Goal: Task Accomplishment & Management: Use online tool/utility

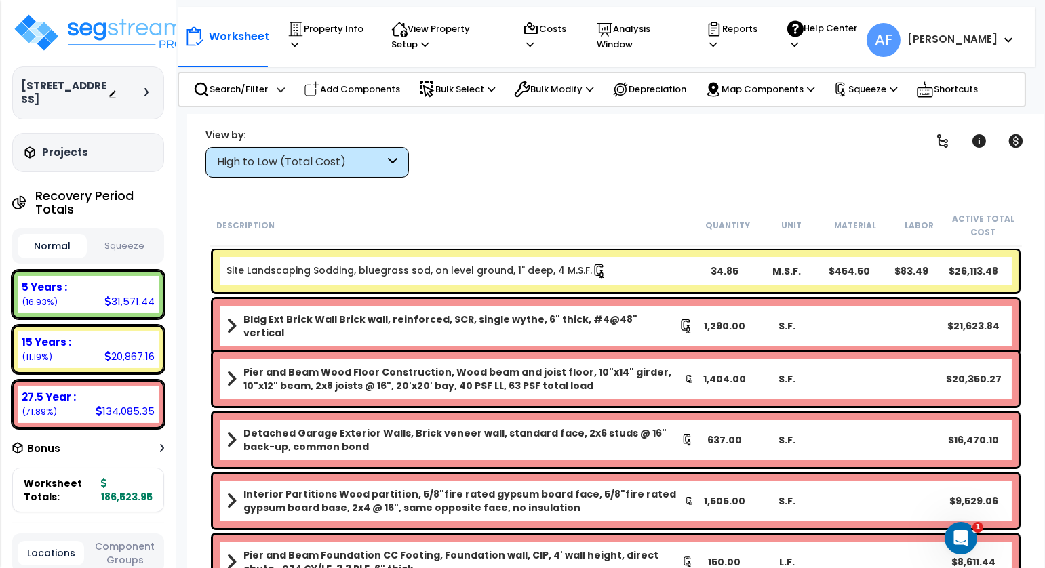
scroll to position [59, 0]
click at [298, 39] on p "Property Info" at bounding box center [326, 36] width 78 height 31
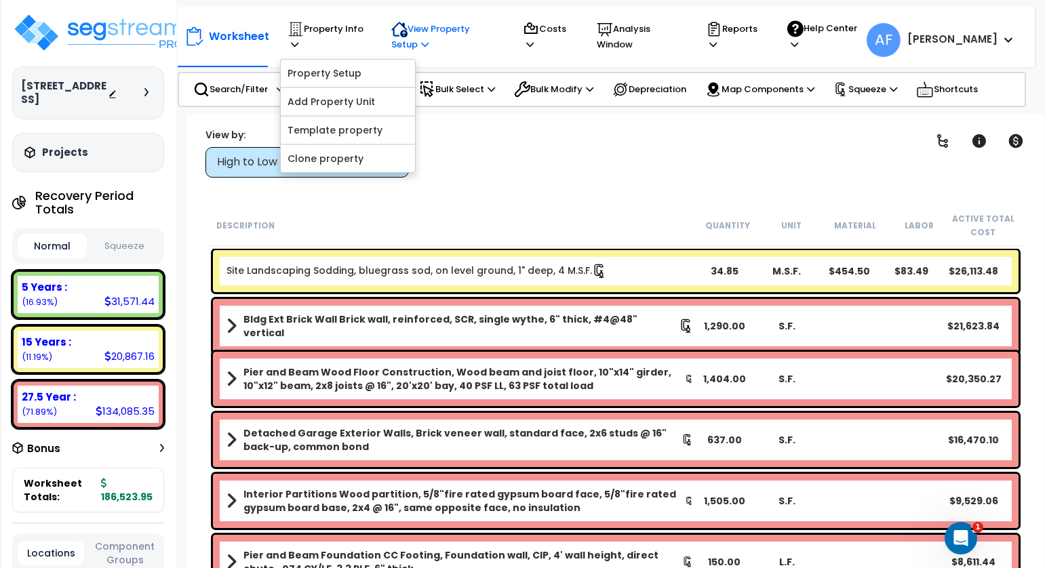
click at [365, 39] on p "View Property Setup" at bounding box center [326, 36] width 78 height 31
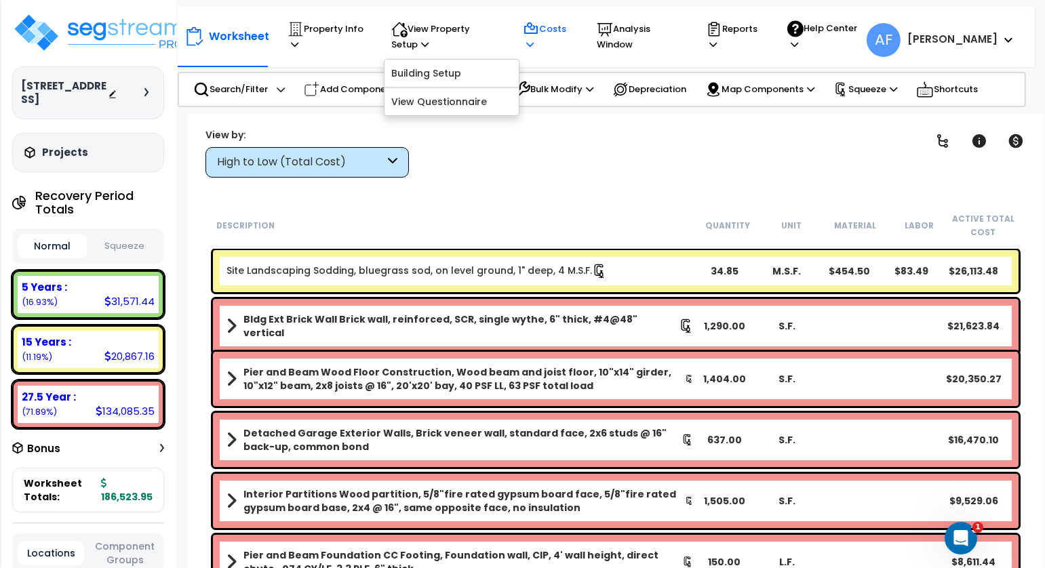
click at [558, 50] on p "Costs" at bounding box center [547, 36] width 48 height 31
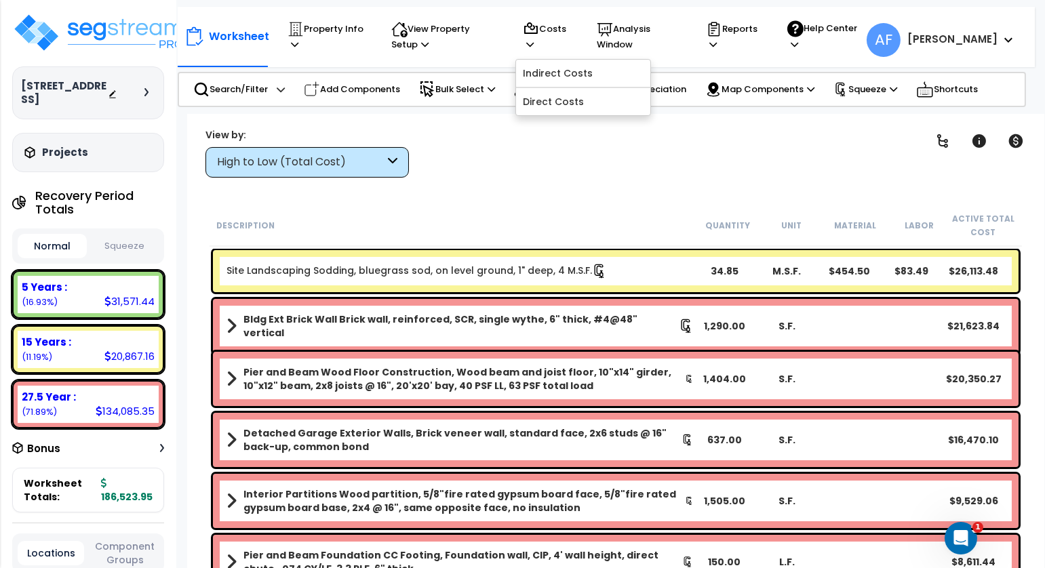
click at [698, 169] on div "Clear Filters" at bounding box center [663, 152] width 475 height 50
click at [322, 30] on p "Property Info" at bounding box center [326, 36] width 78 height 31
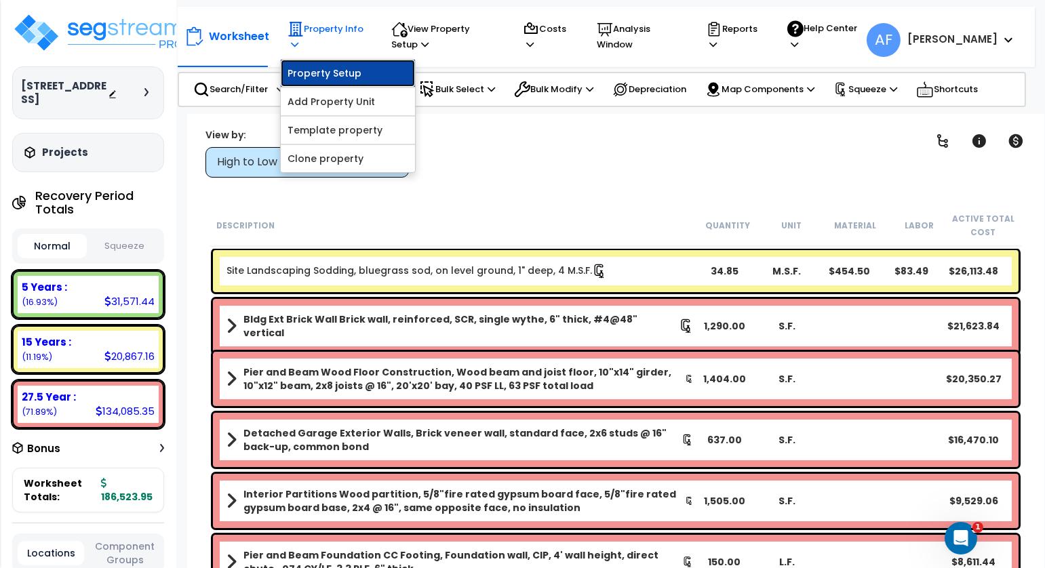
click at [323, 72] on link "Property Setup" at bounding box center [348, 73] width 134 height 27
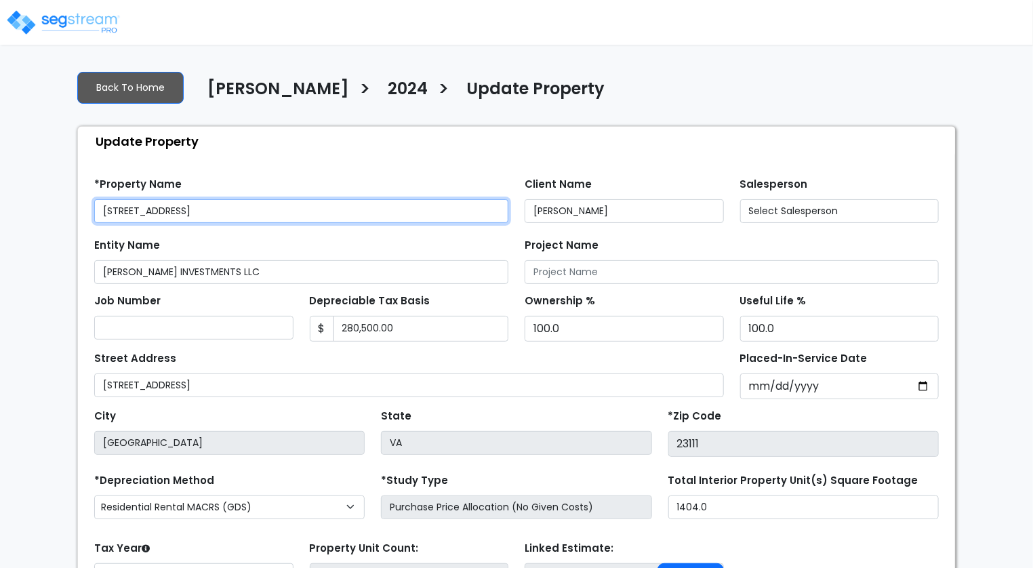
select select "2024"
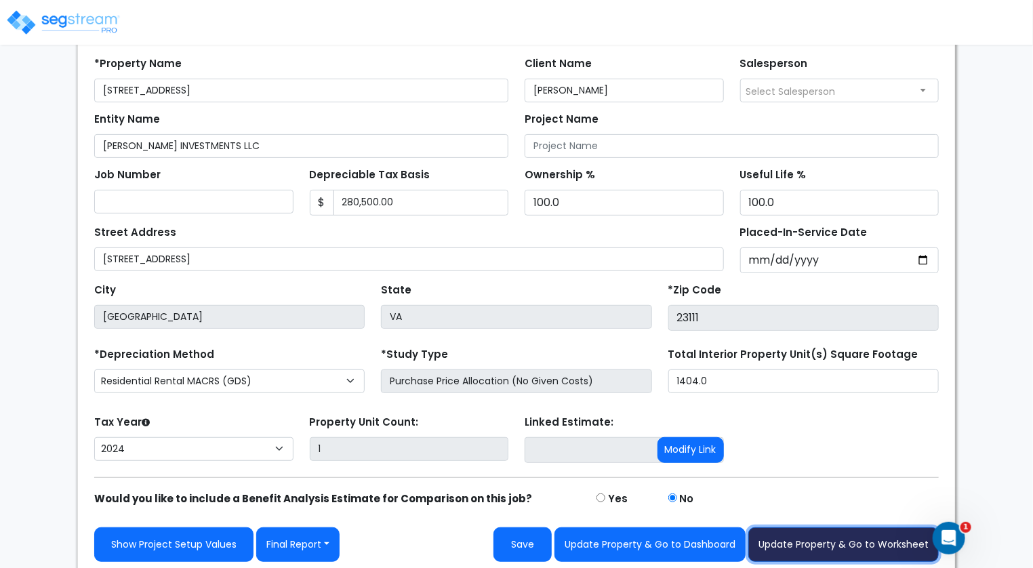
click at [805, 544] on button "Update Property & Go to Worksheet" at bounding box center [843, 544] width 191 height 35
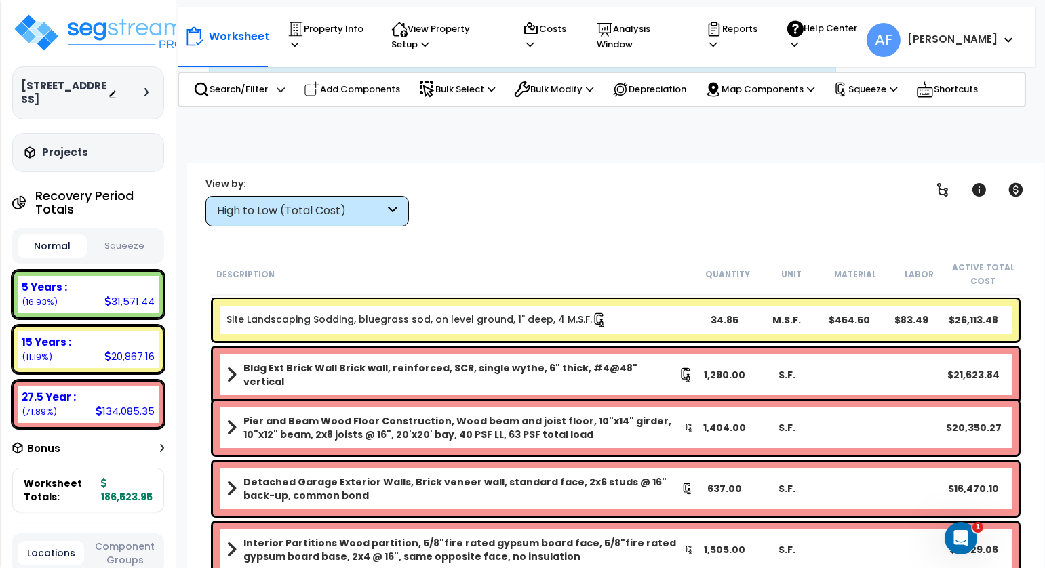
click at [1011, 40] on icon at bounding box center [1008, 39] width 8 height 5
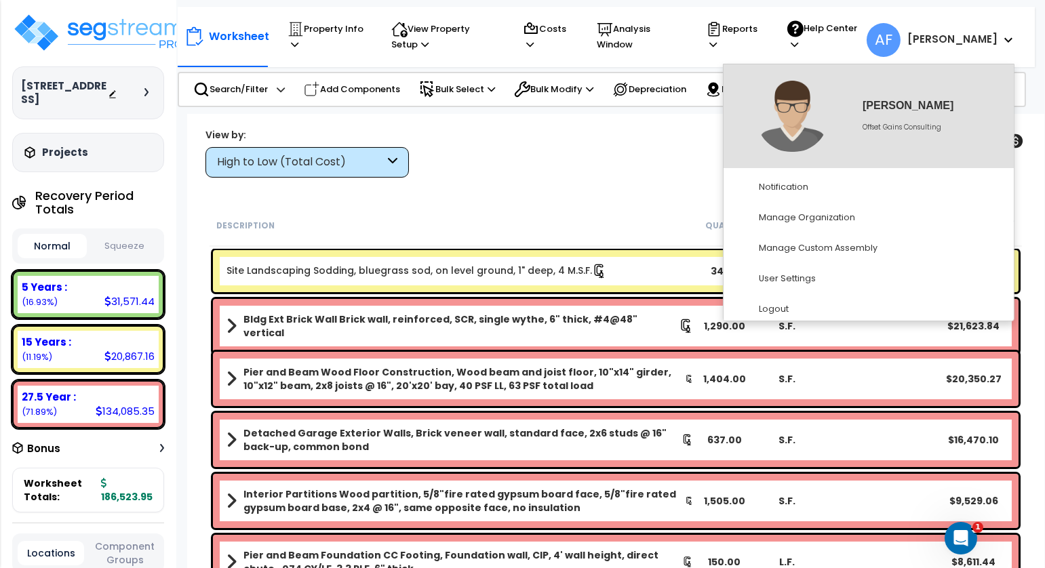
click at [608, 151] on div "Clear Filters" at bounding box center [663, 152] width 475 height 50
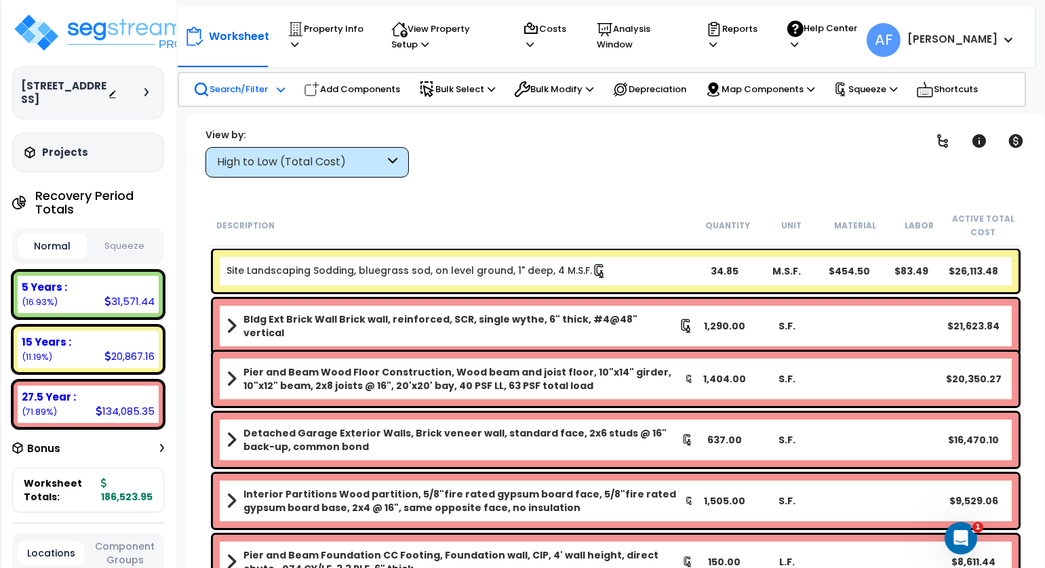
click at [277, 92] on icon at bounding box center [281, 89] width 8 height 9
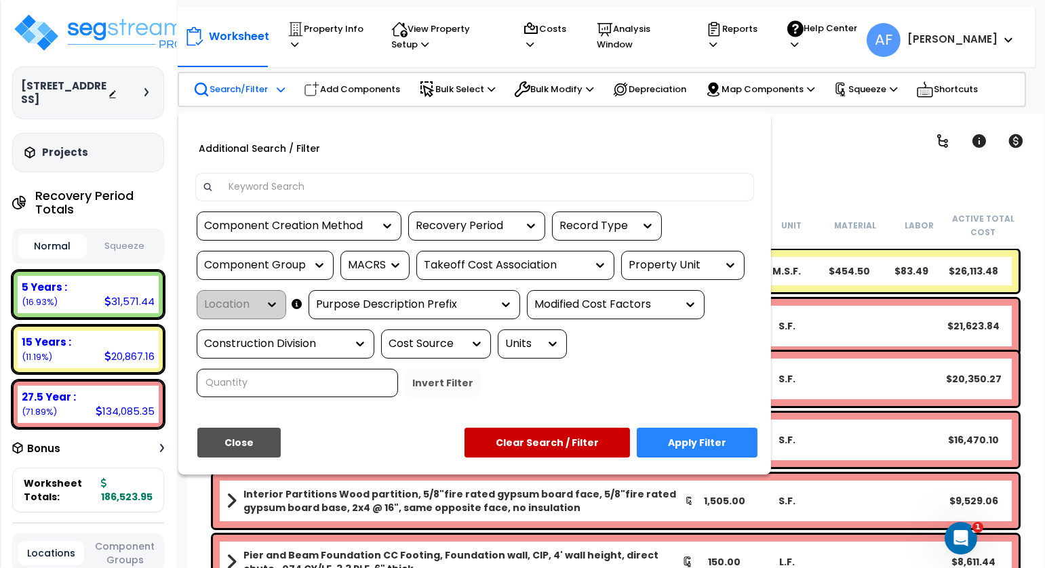
click at [308, 188] on input at bounding box center [483, 187] width 527 height 20
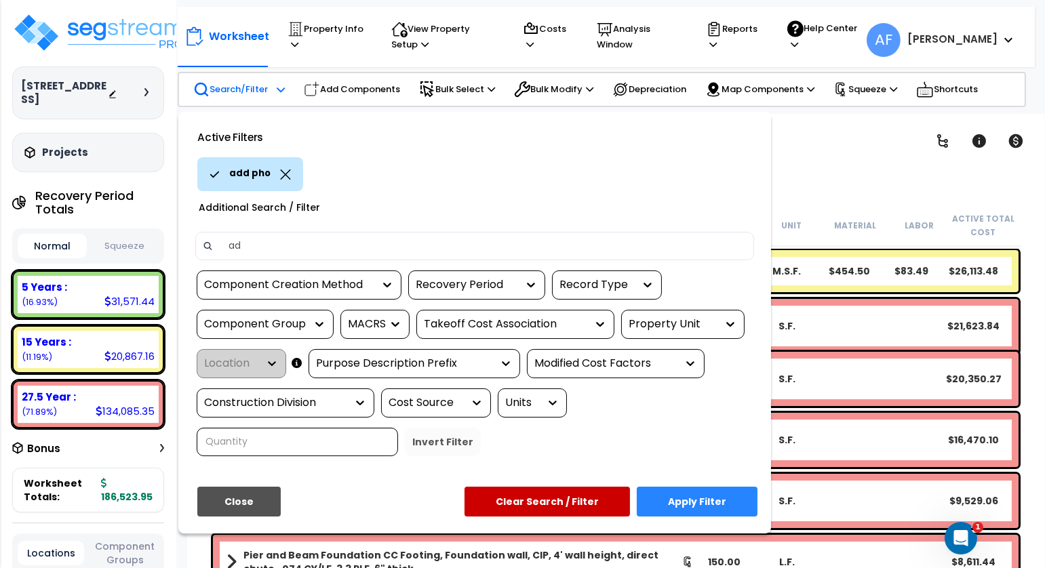
type input "a"
type input "p"
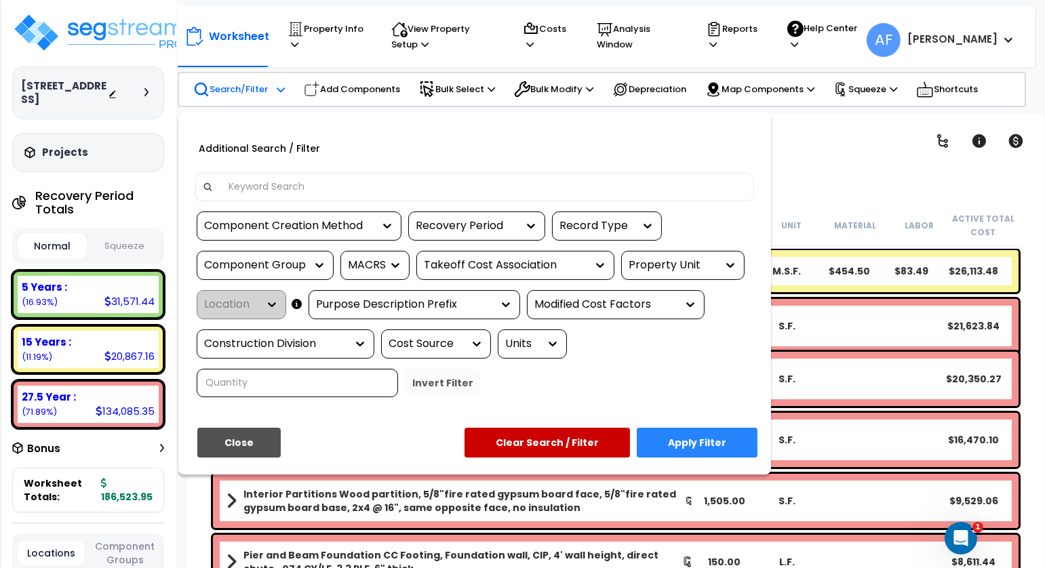
click at [494, 141] on div "Additional Search / Filter" at bounding box center [474, 147] width 579 height 31
click at [243, 428] on button "Close" at bounding box center [238, 443] width 83 height 30
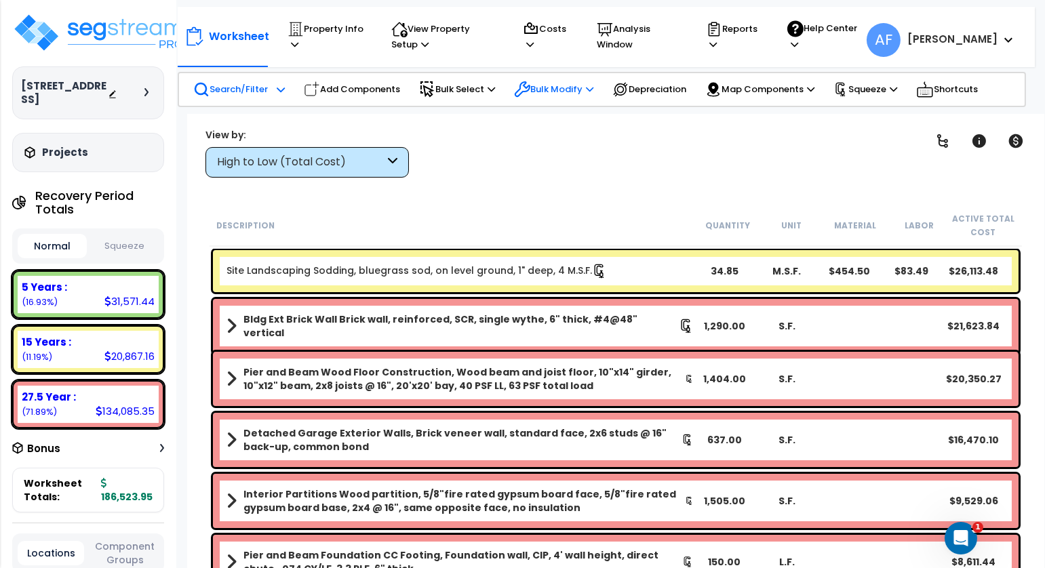
click at [601, 86] on div "Bulk Modify Delete Selected Modify Total Cost Factor Modify Location of Selecte…" at bounding box center [553, 90] width 94 height 30
click at [814, 89] on icon at bounding box center [810, 89] width 7 height 9
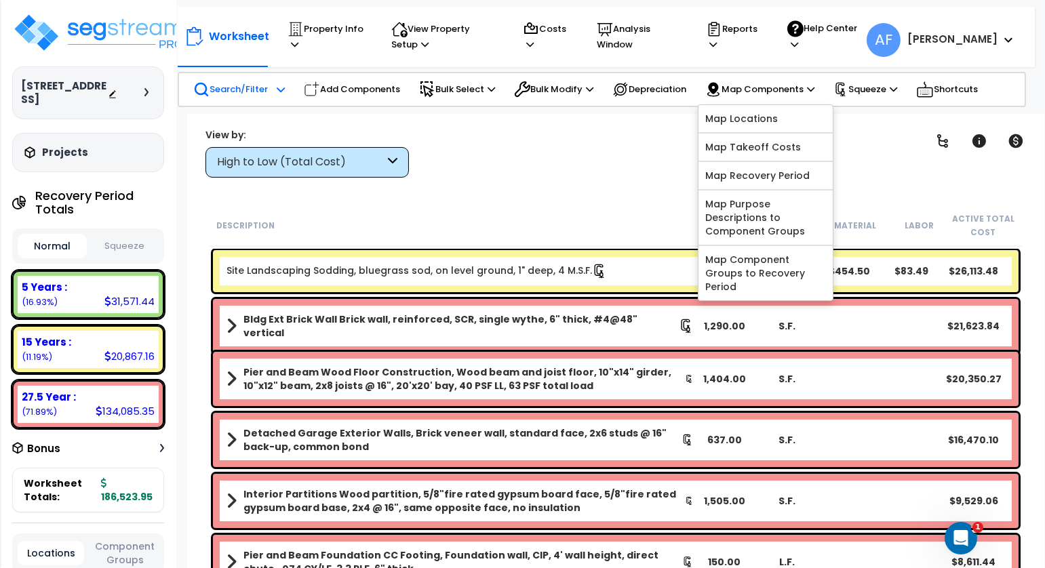
click at [614, 147] on div "Clear Filters" at bounding box center [663, 152] width 475 height 50
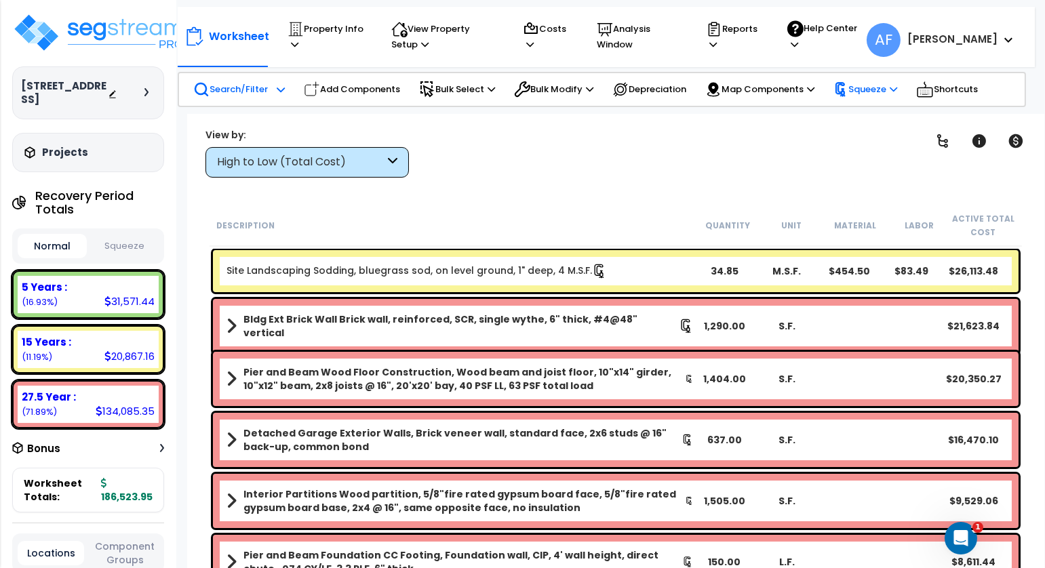
click at [897, 89] on icon at bounding box center [893, 89] width 7 height 9
click at [726, 153] on div "Clear Filters" at bounding box center [663, 152] width 475 height 50
click at [850, 47] on p "Help Center" at bounding box center [823, 36] width 72 height 32
click at [717, 47] on icon at bounding box center [712, 44] width 7 height 9
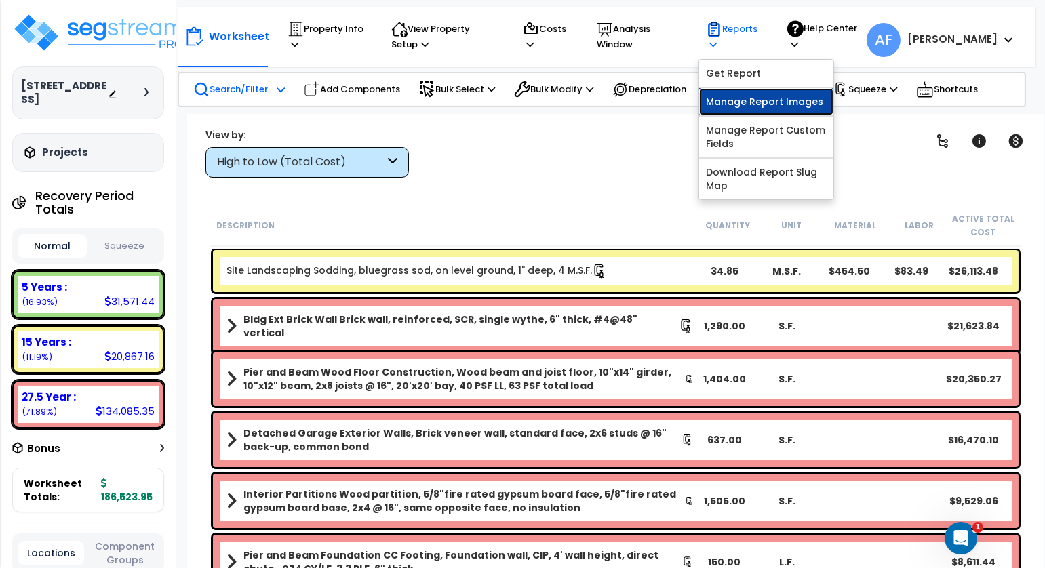
click at [773, 99] on link "Manage Report Images" at bounding box center [766, 101] width 134 height 27
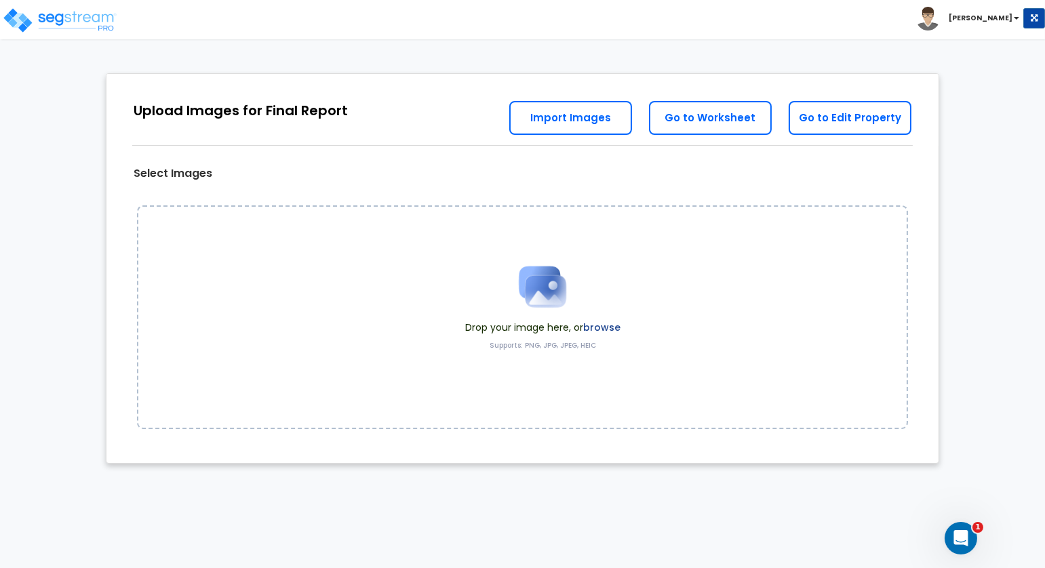
click at [593, 325] on label "browse" at bounding box center [601, 328] width 37 height 14
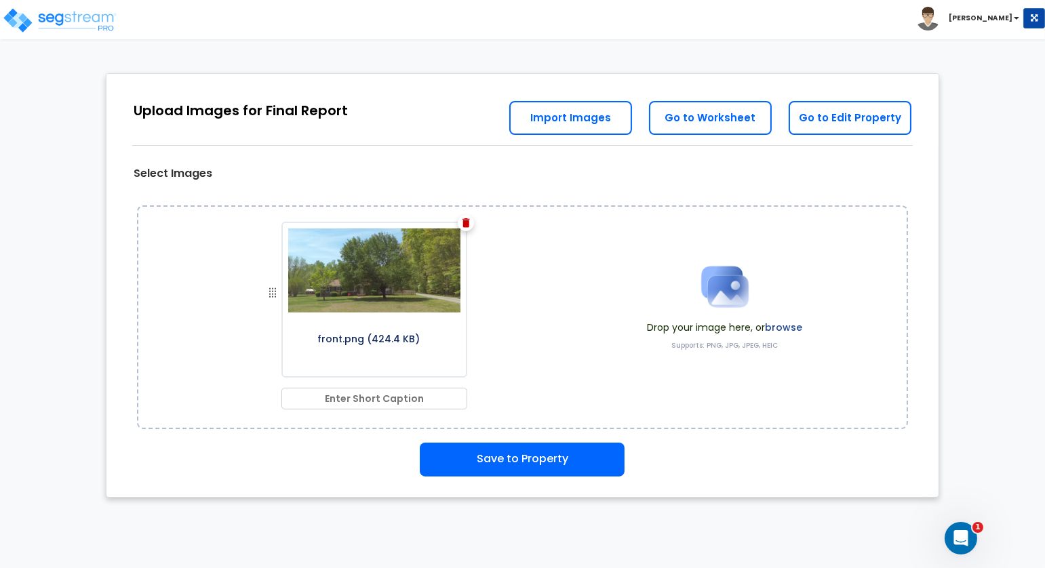
click at [782, 325] on label "browse" at bounding box center [783, 328] width 37 height 14
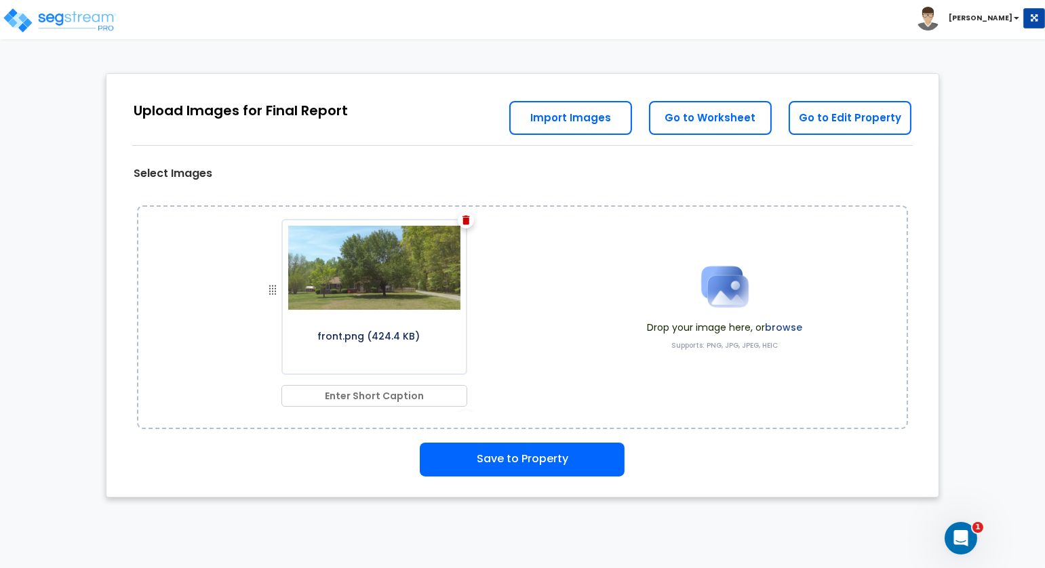
click at [622, 342] on div "front.png (424.4 KB) 0_1.jpg (77.34 KB) 10_1.jpg (94.57 KB) 9_1.jpg (81.8 KB) 8…" at bounding box center [522, 317] width 771 height 224
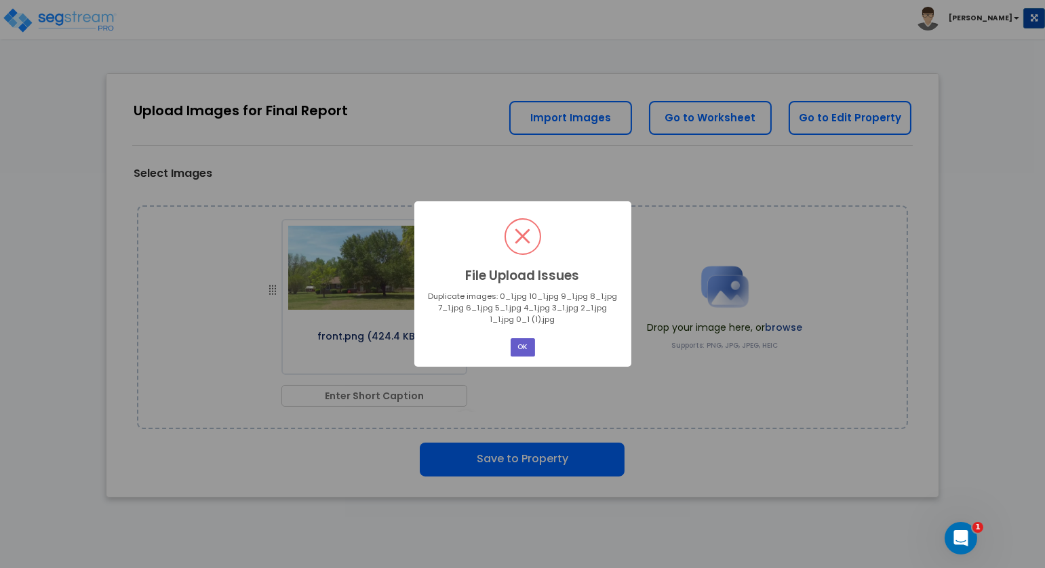
click at [530, 349] on button "OK" at bounding box center [523, 347] width 24 height 18
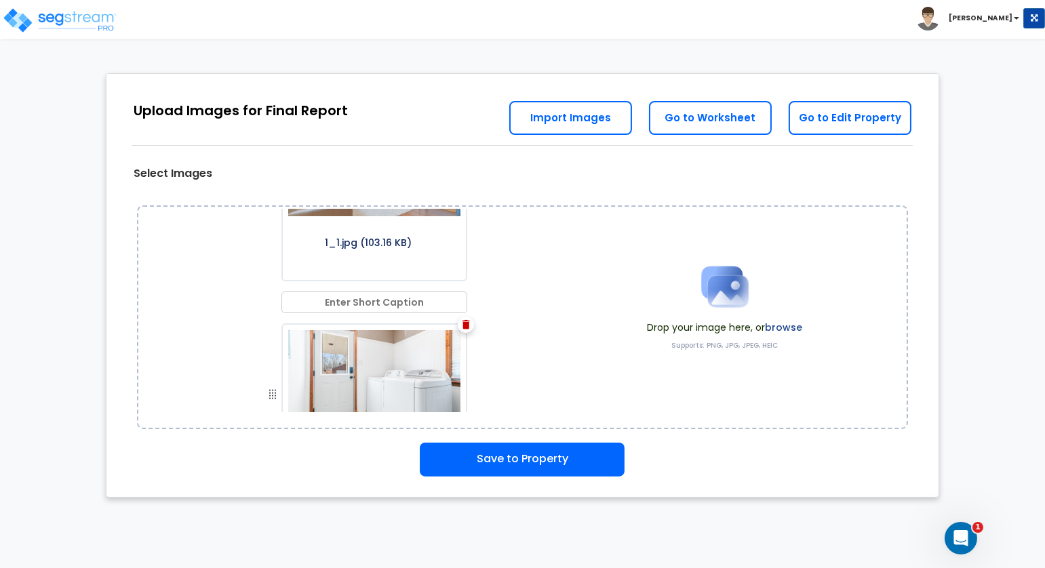
scroll to position [2362, 0]
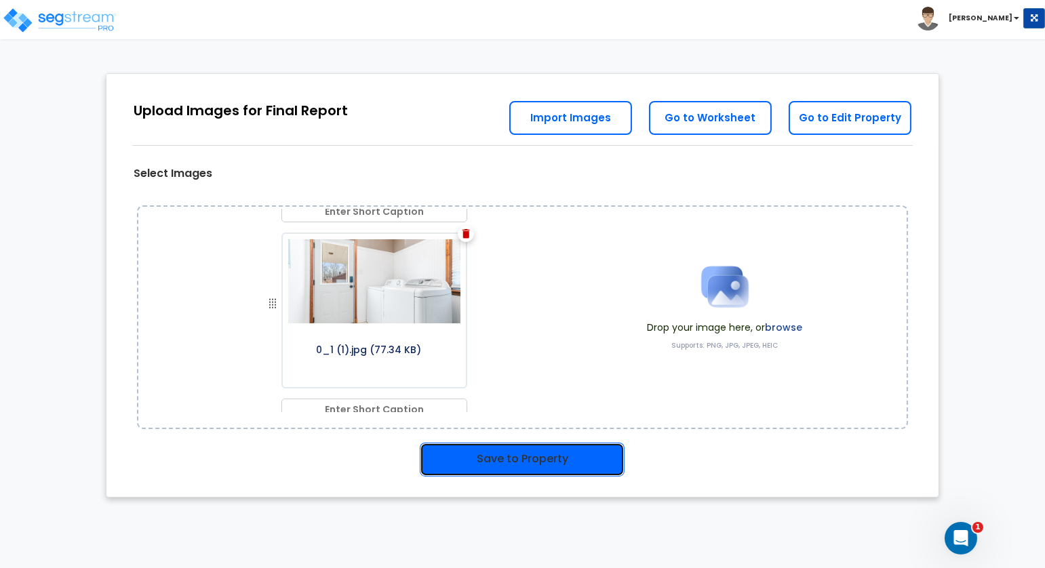
click at [563, 463] on button "Save to Property" at bounding box center [522, 460] width 205 height 34
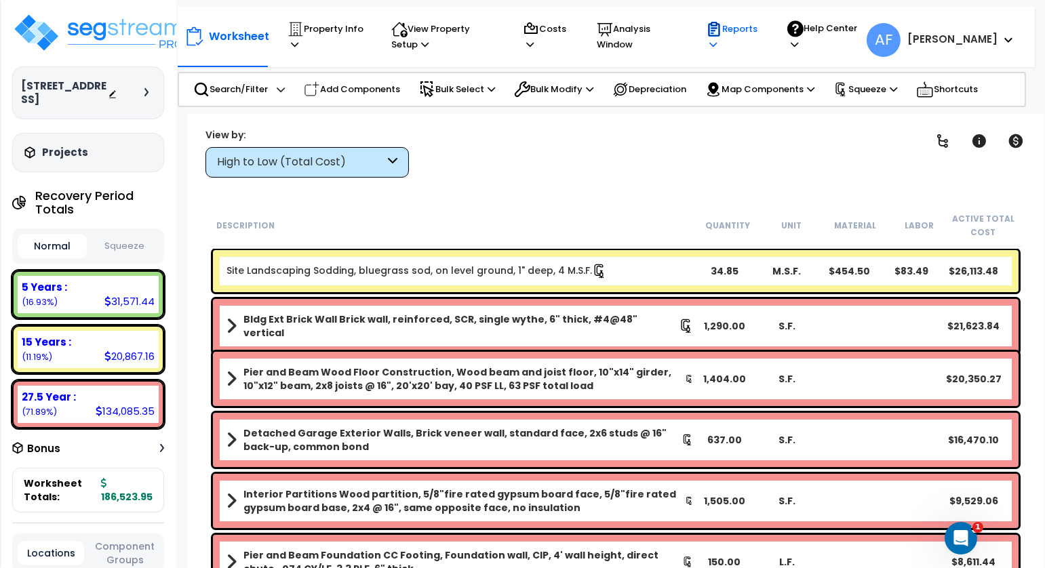
click at [761, 41] on p "Reports" at bounding box center [734, 36] width 56 height 31
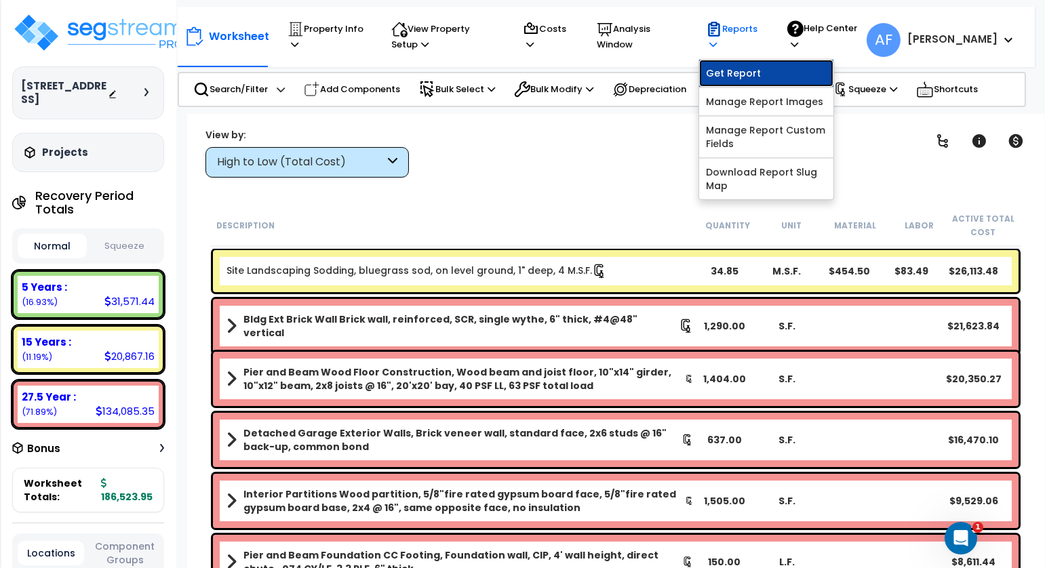
click at [764, 77] on link "Get Report" at bounding box center [766, 73] width 134 height 27
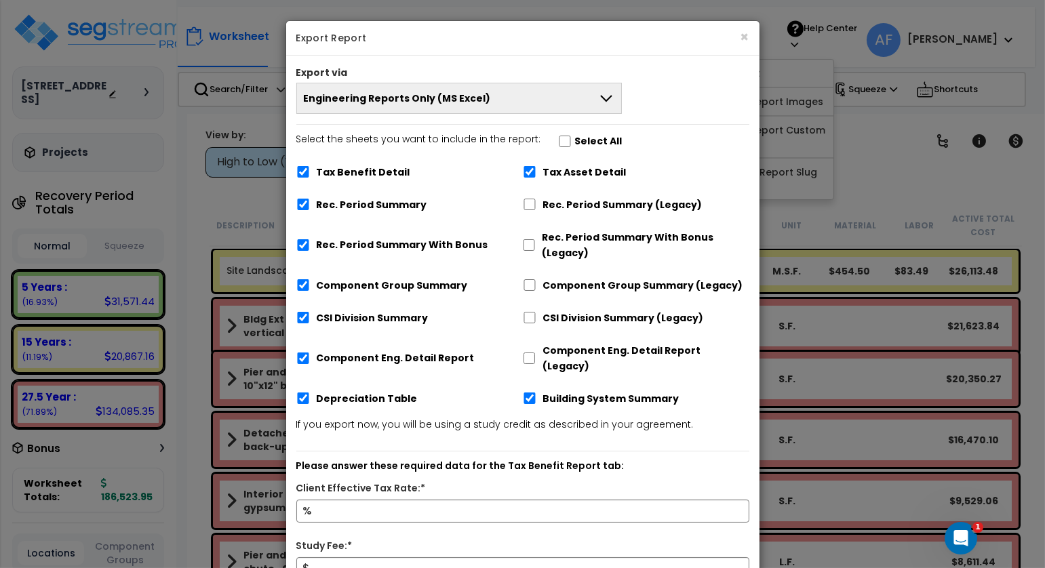
click at [380, 102] on span "Engineering Reports Only (MS Excel)" at bounding box center [397, 99] width 187 height 14
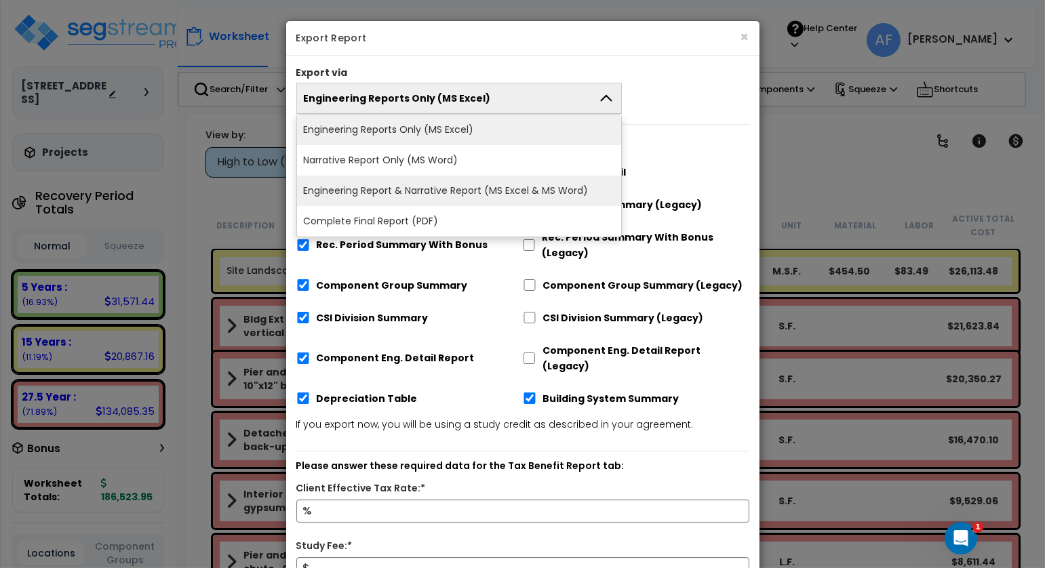
click at [405, 184] on li "Engineering Report & Narrative Report (MS Excel & MS Word)" at bounding box center [459, 191] width 325 height 31
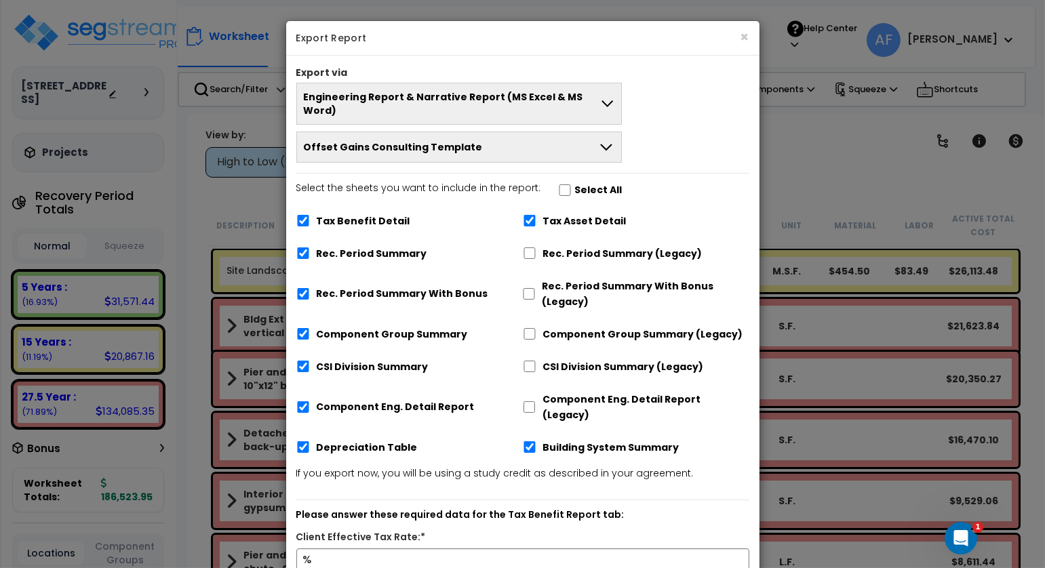
click at [454, 140] on span "Offset Gains Consulting Template" at bounding box center [393, 147] width 179 height 14
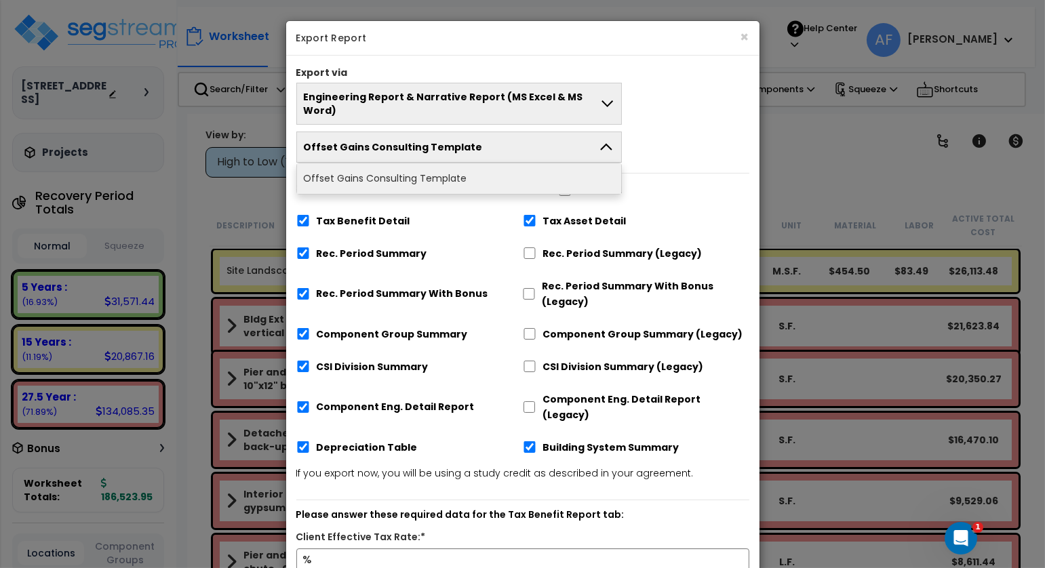
click at [670, 113] on div "Engineering Report & Narrative Report (MS Excel & MS Word) Engineering Reports …" at bounding box center [522, 123] width 473 height 80
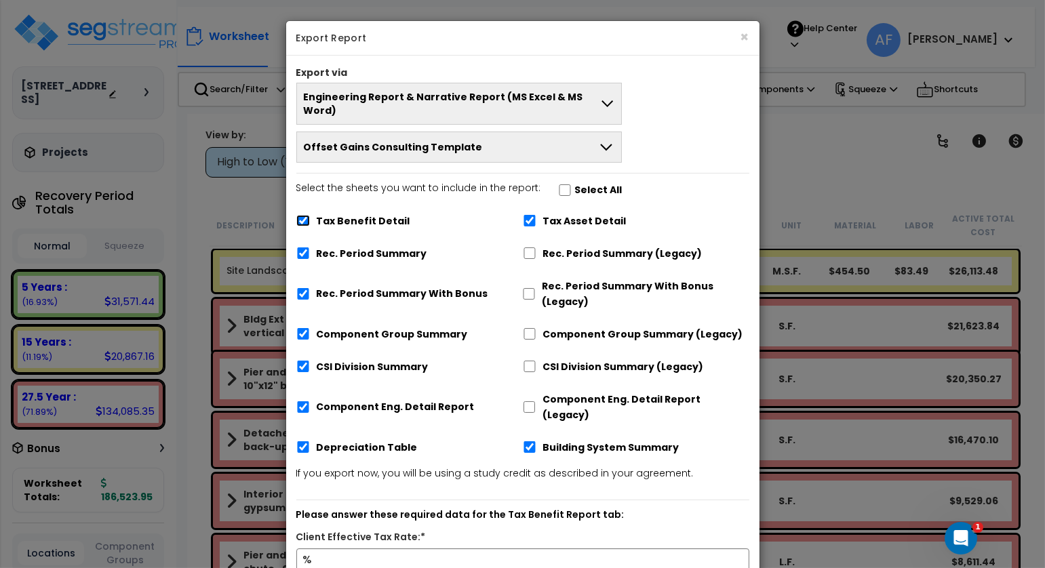
click at [304, 215] on input "Tax Benefit Detail" at bounding box center [303, 221] width 14 height 12
checkbox input "false"
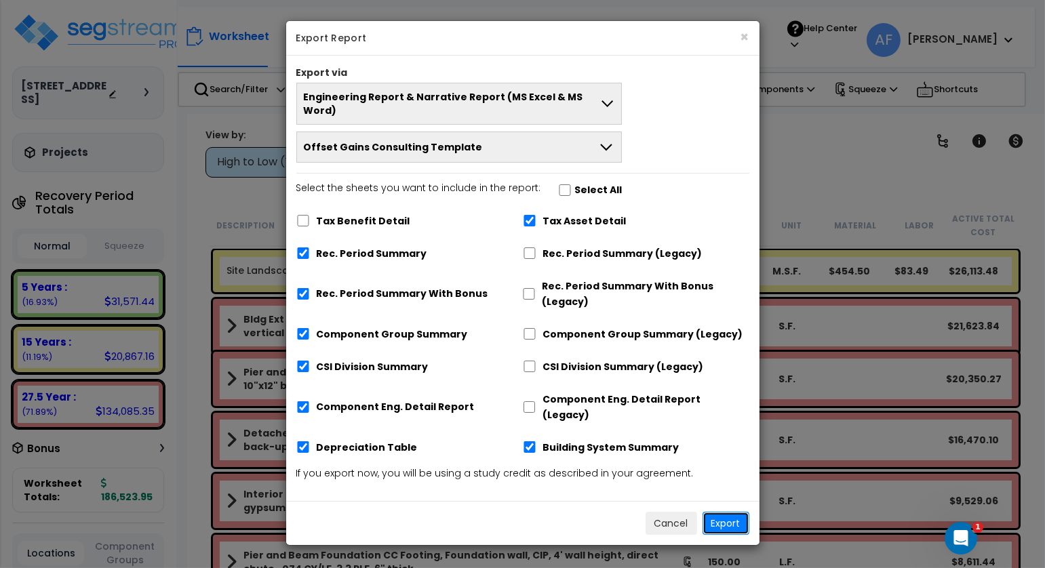
click at [726, 512] on button "Export" at bounding box center [725, 523] width 47 height 23
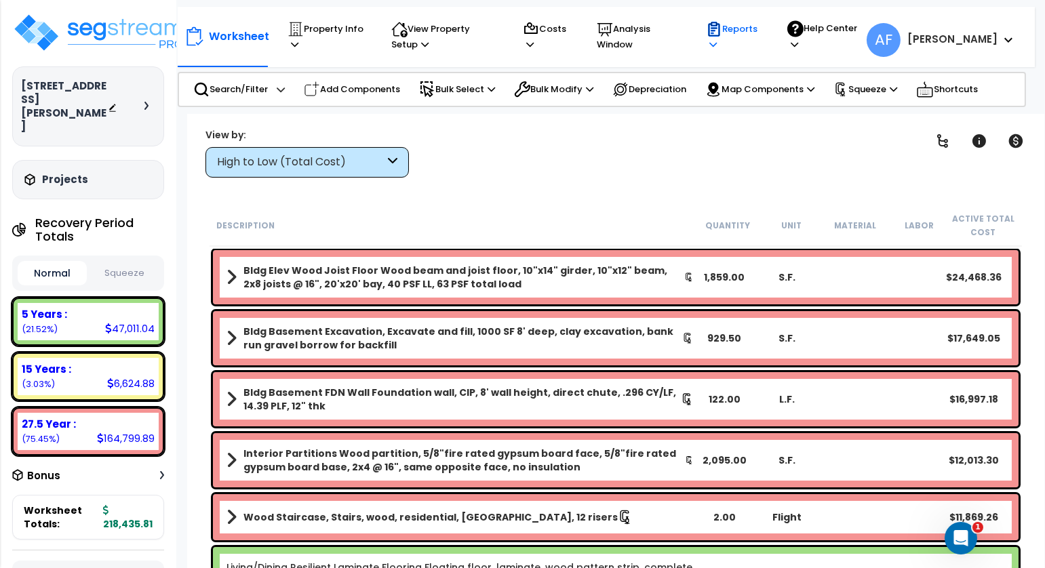
click at [757, 43] on p "Reports" at bounding box center [734, 36] width 56 height 31
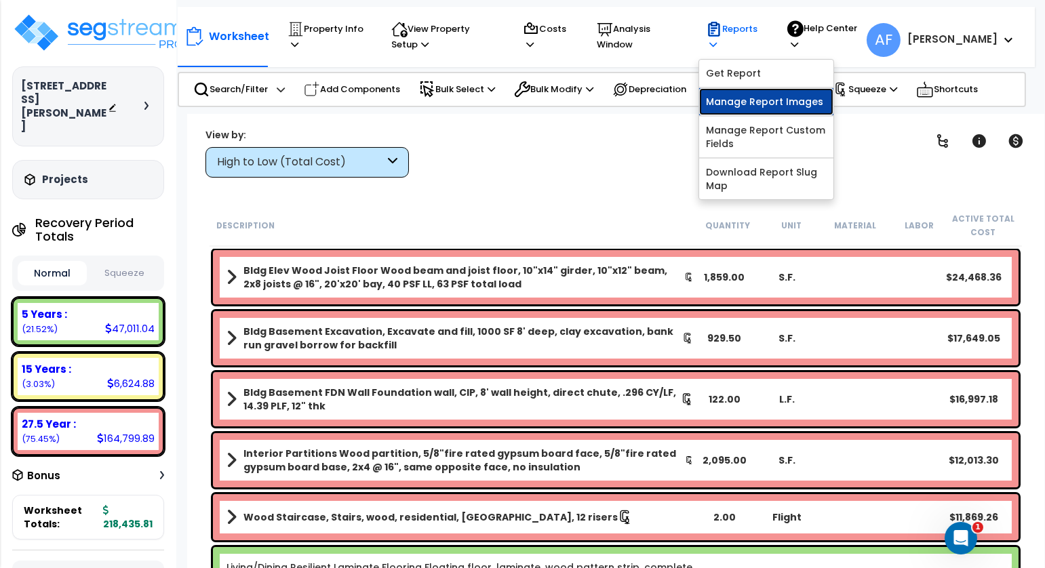
click at [764, 101] on link "Manage Report Images" at bounding box center [766, 101] width 134 height 27
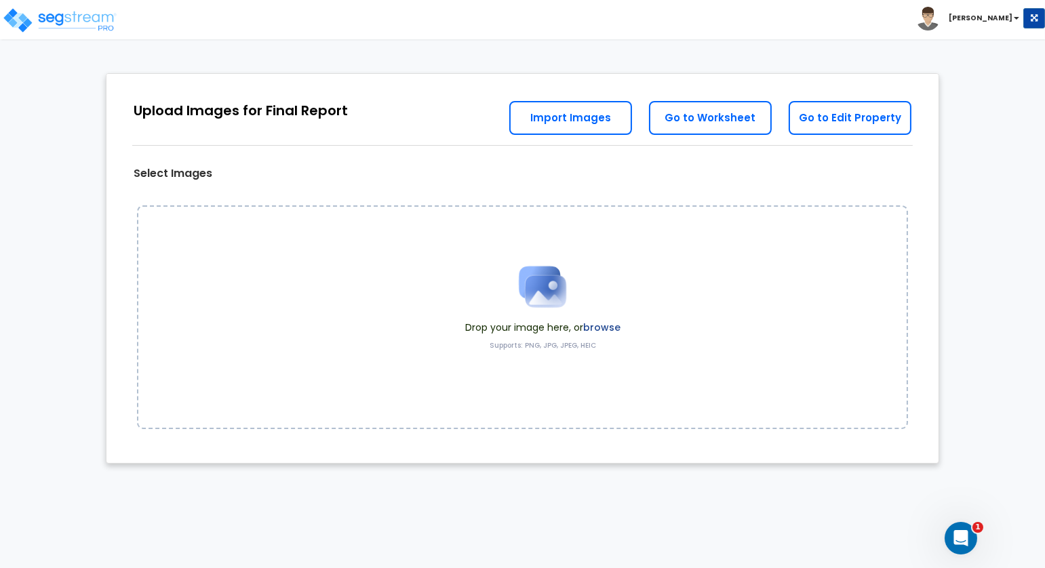
click at [607, 328] on label "browse" at bounding box center [601, 328] width 37 height 14
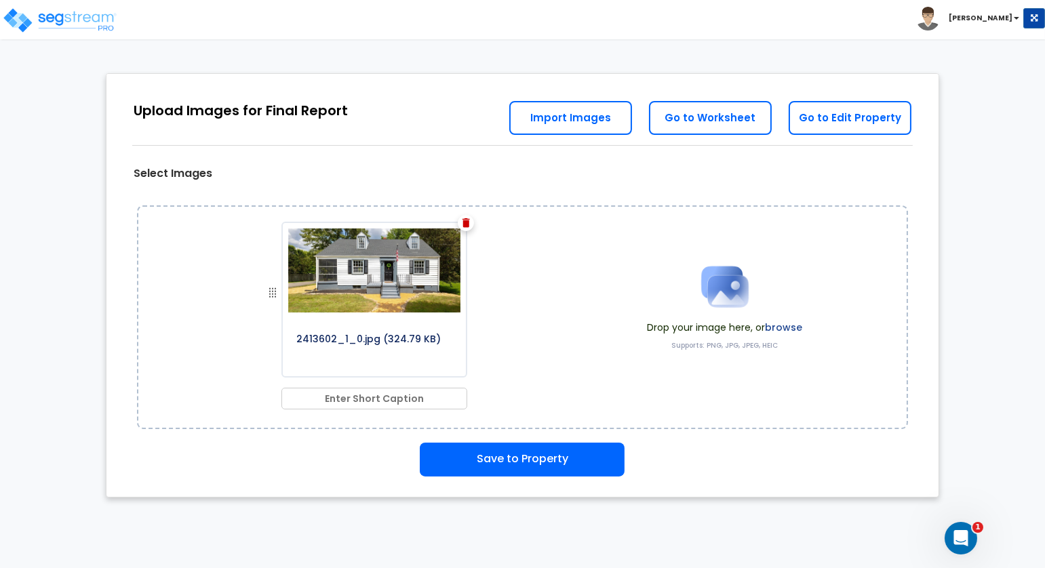
click at [793, 324] on label "browse" at bounding box center [783, 328] width 37 height 14
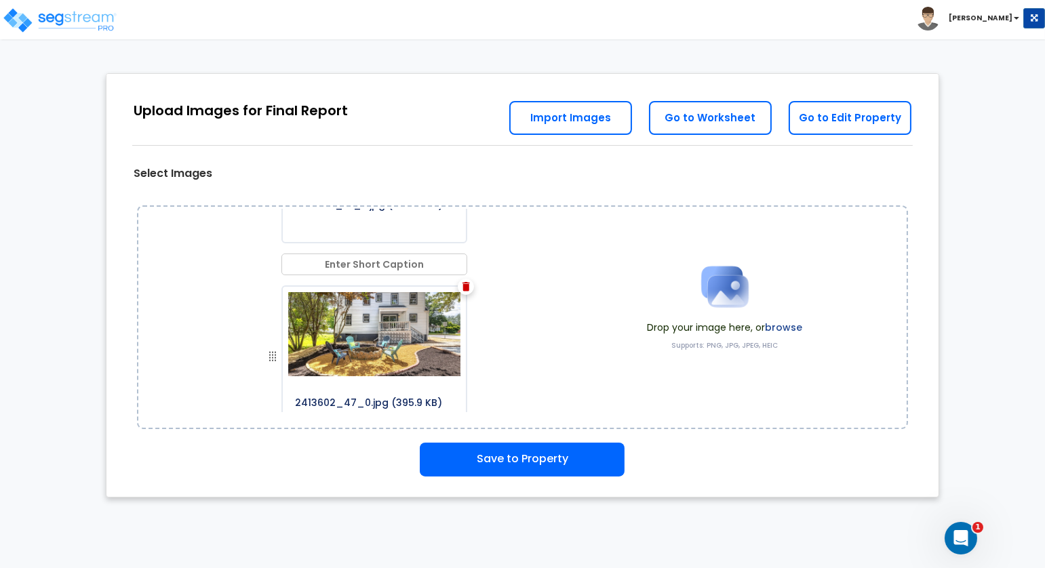
scroll to position [2757, 0]
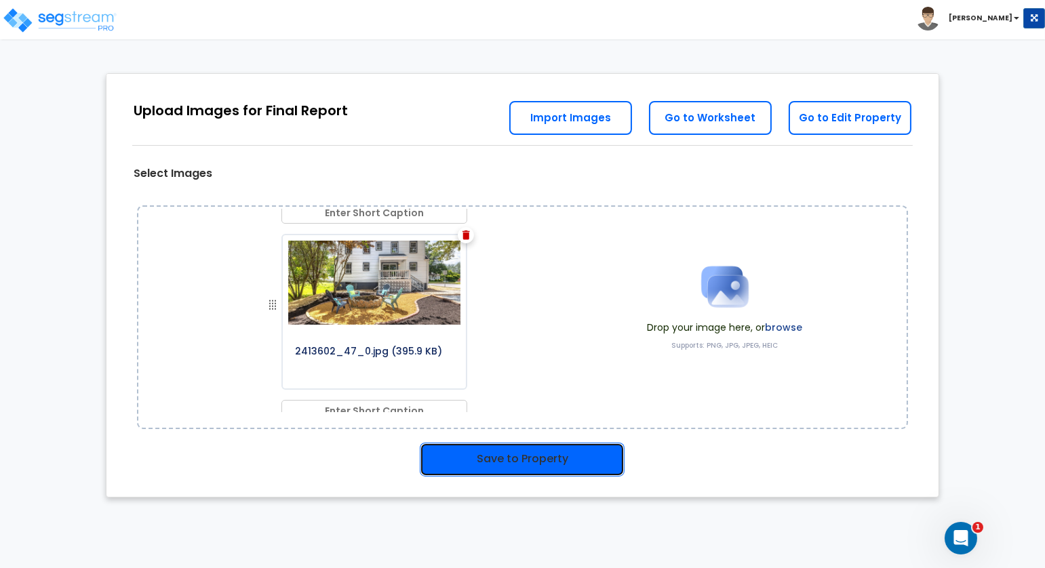
click at [560, 460] on button "Save to Property" at bounding box center [522, 460] width 205 height 34
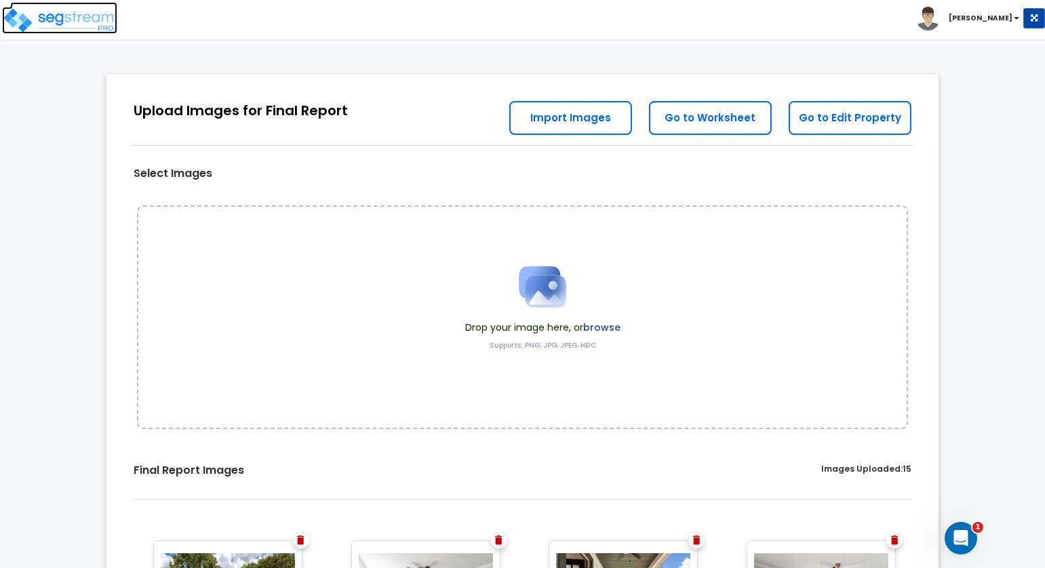
click at [89, 21] on img at bounding box center [59, 20] width 115 height 27
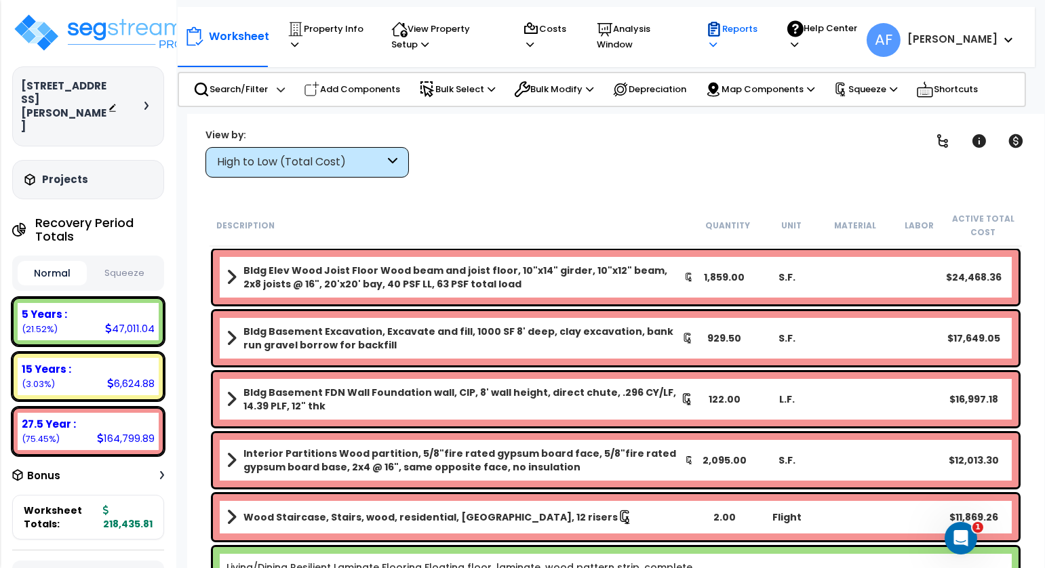
click at [751, 52] on div "Reports" at bounding box center [734, 36] width 56 height 45
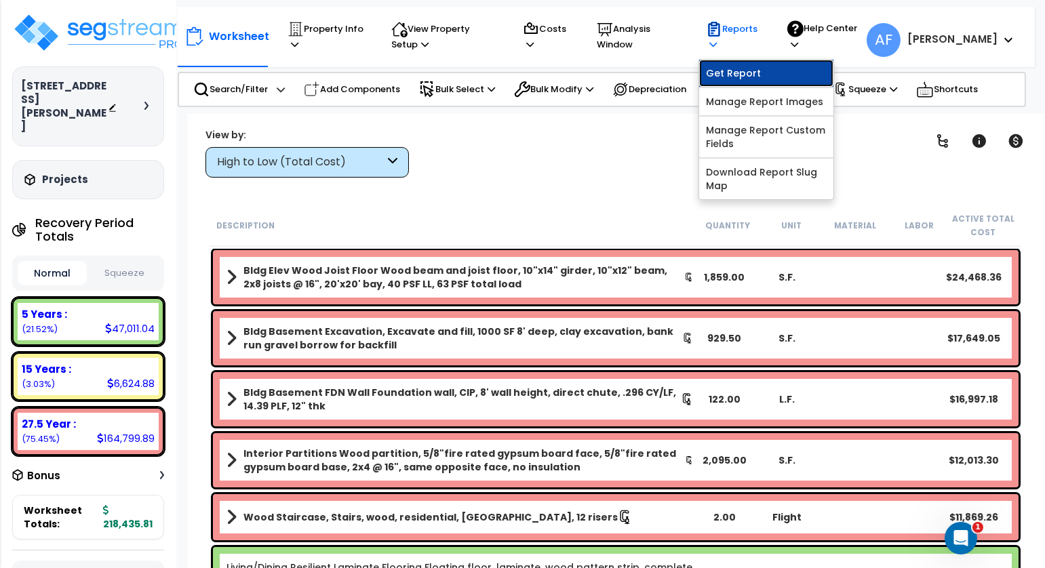
click at [769, 66] on link "Get Report" at bounding box center [766, 73] width 134 height 27
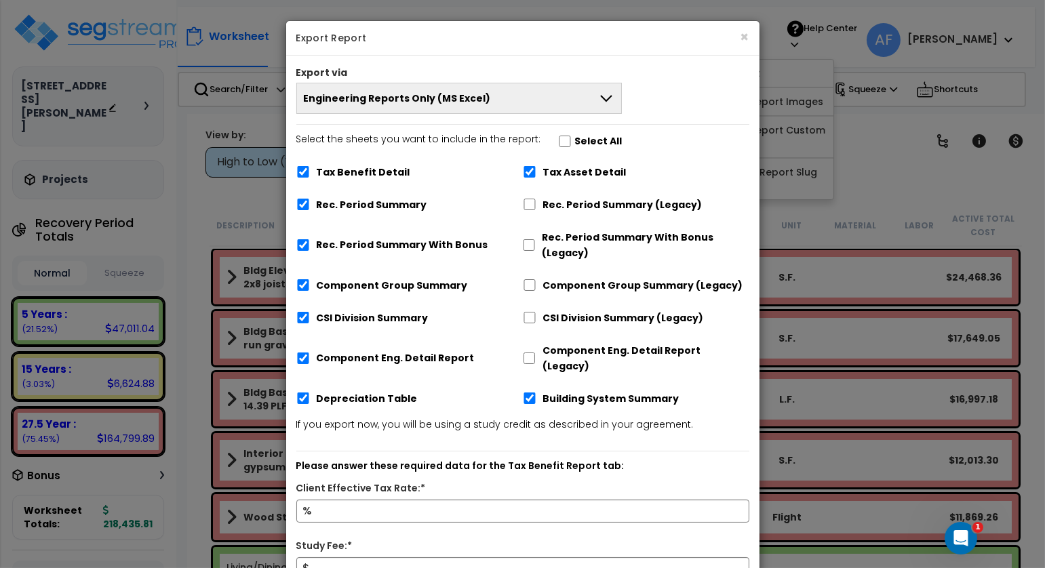
click at [479, 94] on button "Engineering Reports Only (MS Excel)" at bounding box center [459, 98] width 326 height 31
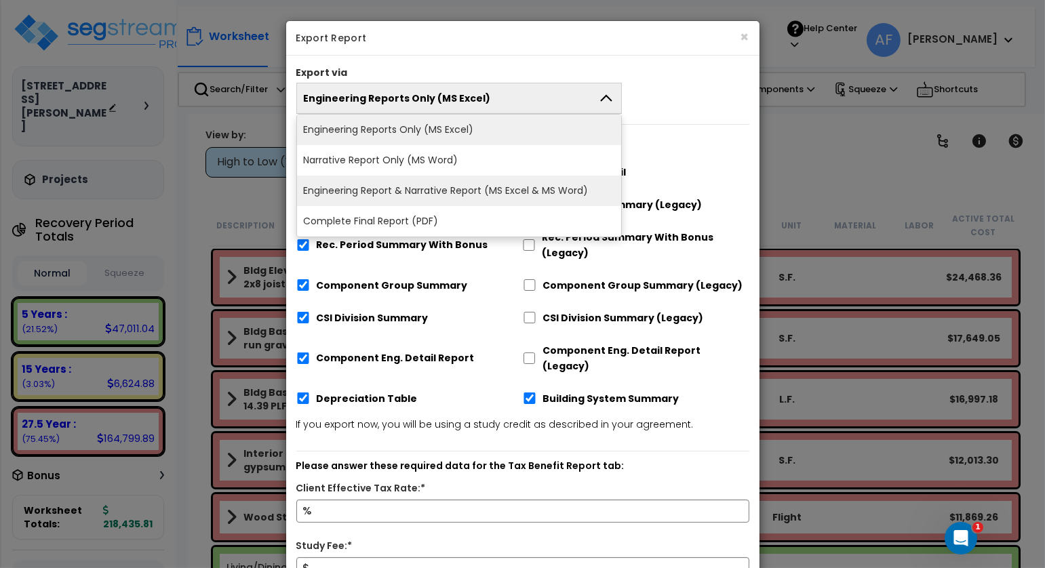
click at [485, 183] on li "Engineering Report & Narrative Report (MS Excel & MS Word)" at bounding box center [459, 191] width 325 height 31
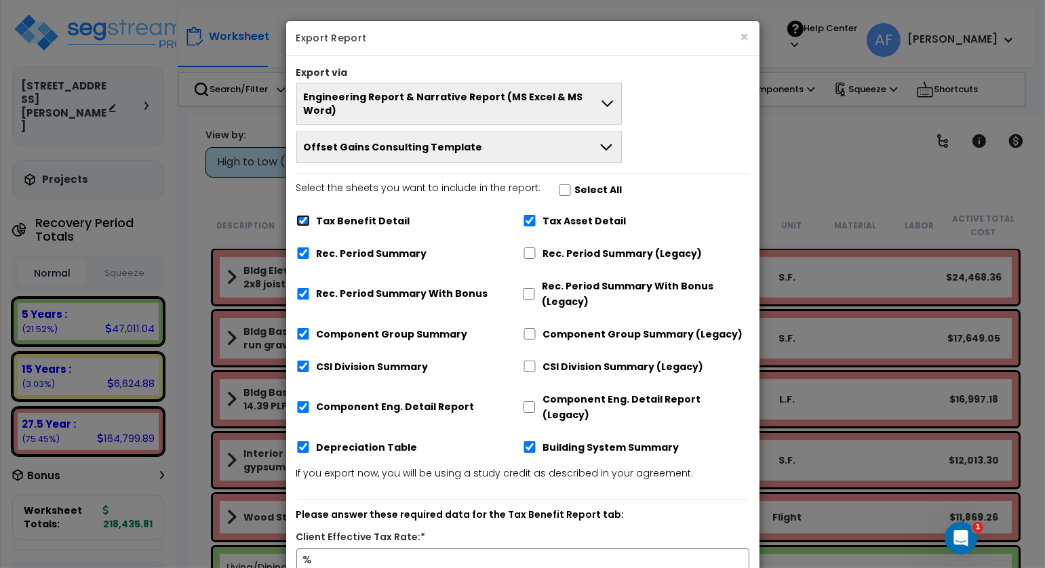
click at [305, 215] on input "Tax Benefit Detail" at bounding box center [303, 221] width 14 height 12
checkbox input "false"
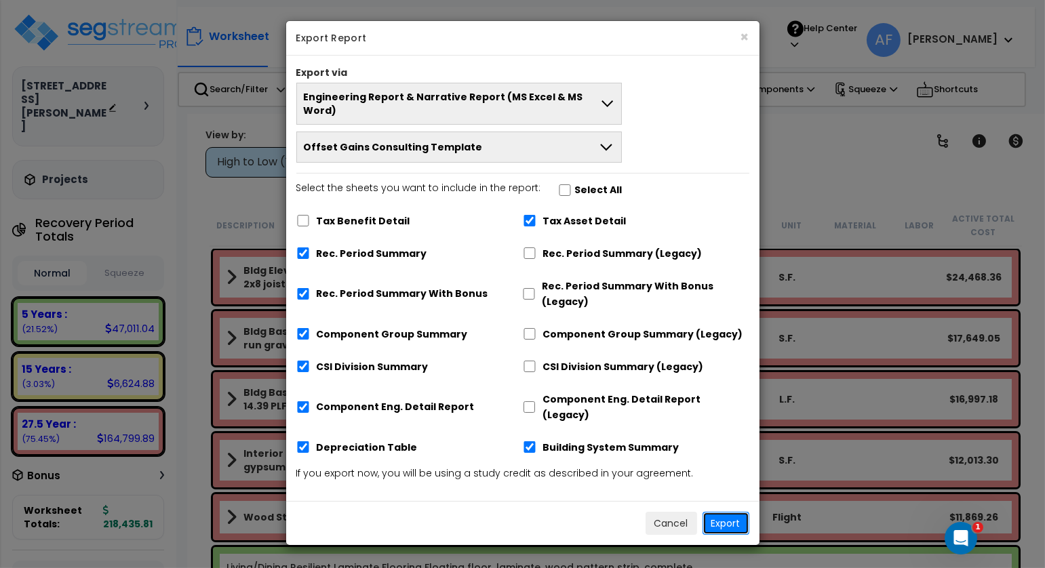
click at [732, 512] on button "Export" at bounding box center [725, 523] width 47 height 23
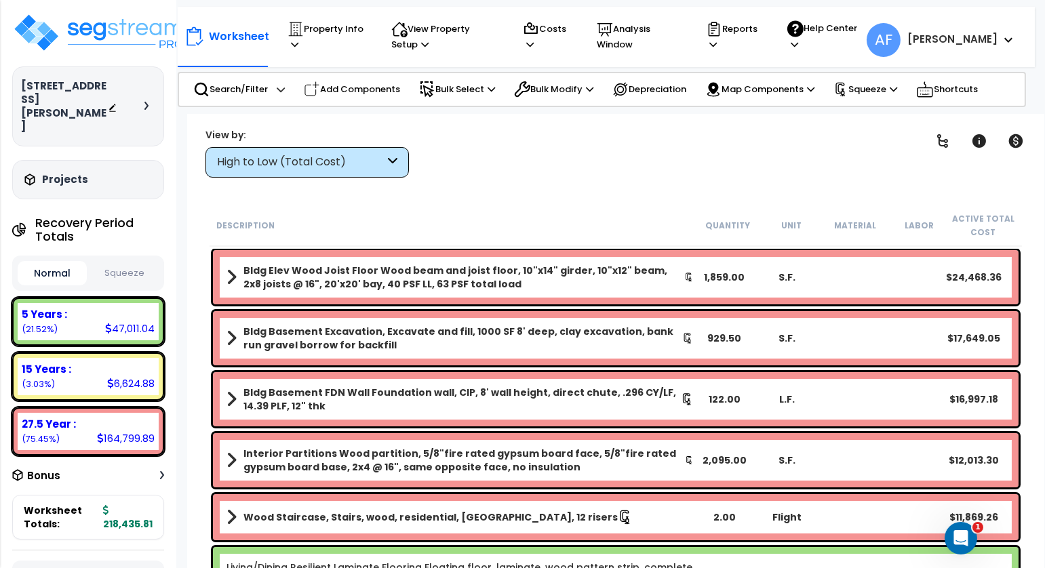
click at [712, 159] on div "Clear Filters" at bounding box center [663, 152] width 475 height 50
